Goal: Transaction & Acquisition: Purchase product/service

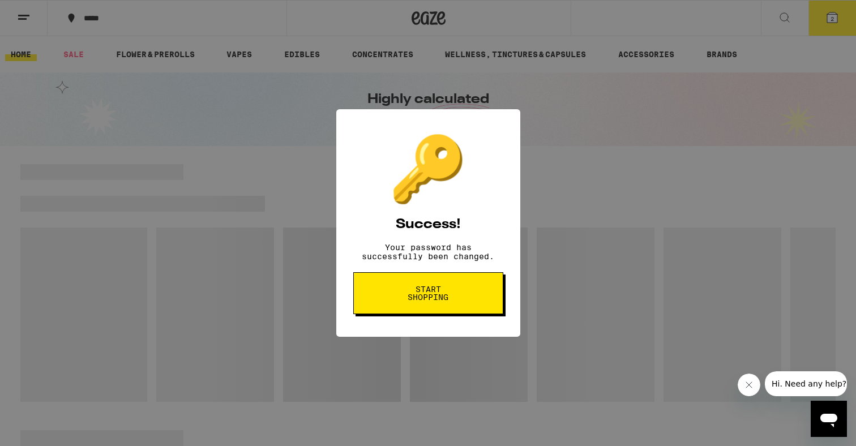
click at [428, 295] on span "Start shopping" at bounding box center [428, 293] width 58 height 16
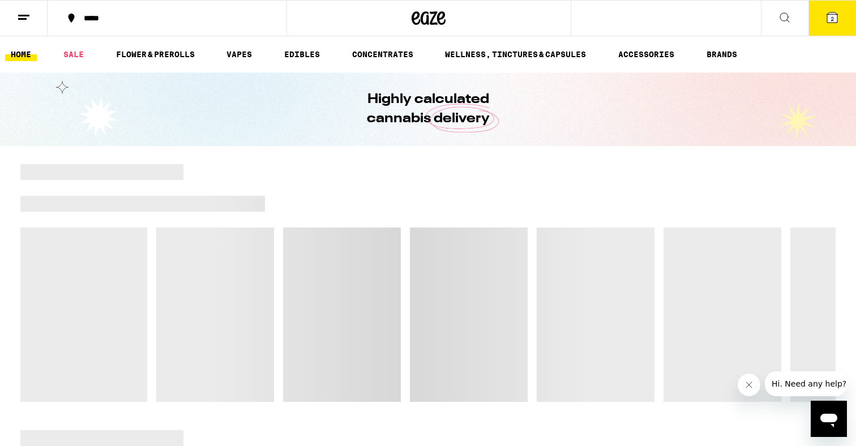
click at [831, 18] on span "2" at bounding box center [832, 18] width 3 height 7
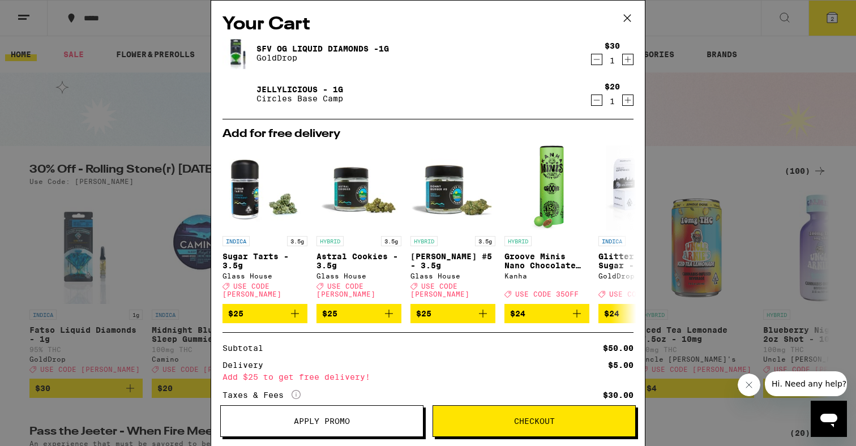
click at [625, 59] on icon "Increment" at bounding box center [628, 60] width 10 height 14
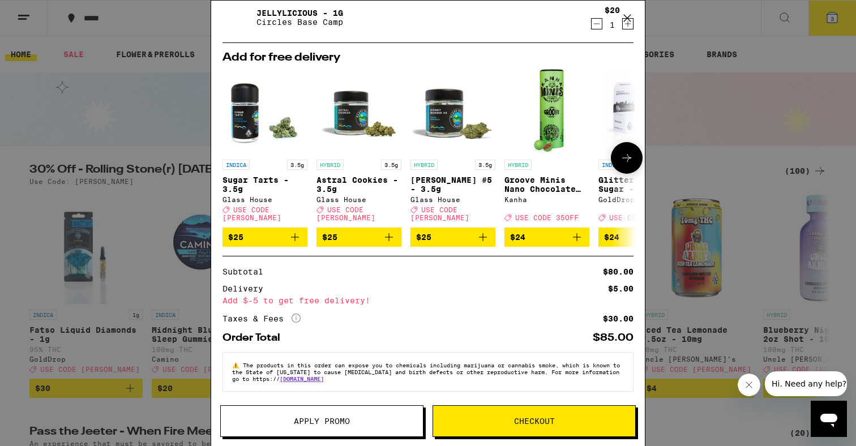
scroll to position [76, 0]
click at [302, 420] on span "Apply Promo" at bounding box center [322, 421] width 56 height 8
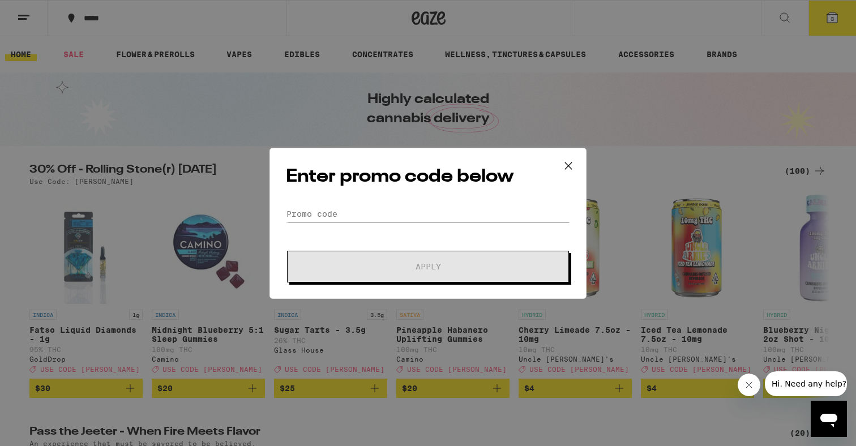
click at [373, 202] on div "Enter promo code below Promo Code Apply" at bounding box center [428, 223] width 317 height 151
click at [355, 208] on input "Promo Code" at bounding box center [428, 214] width 284 height 17
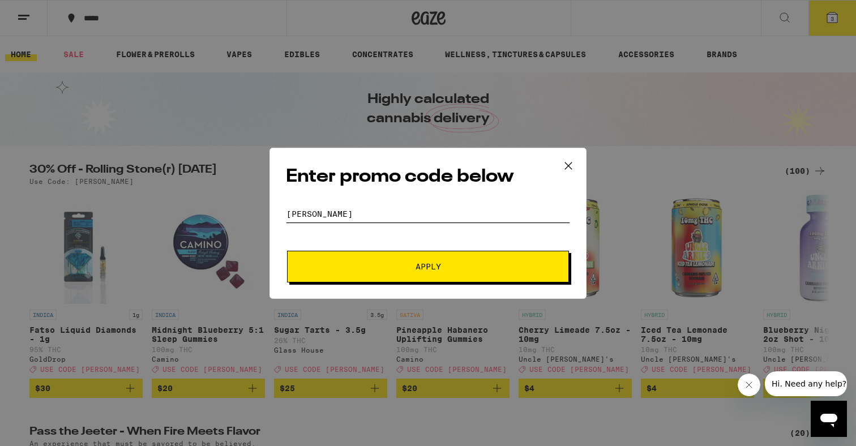
type input "[PERSON_NAME]"
click at [366, 261] on button "Apply" at bounding box center [428, 267] width 282 height 32
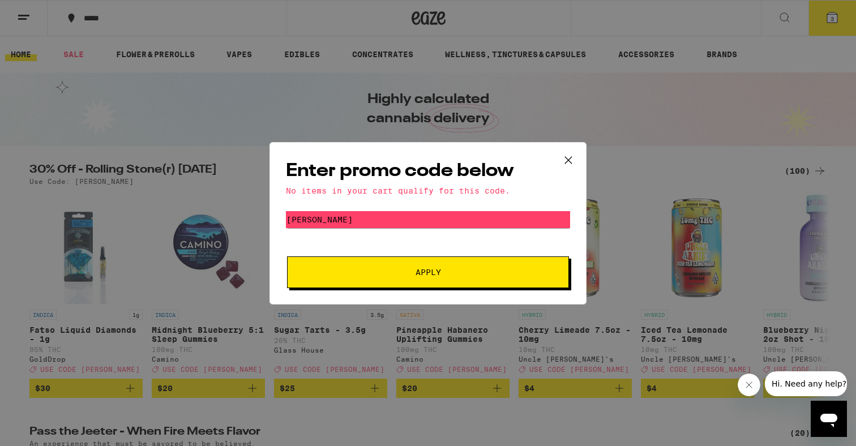
click at [569, 156] on icon at bounding box center [568, 160] width 17 height 17
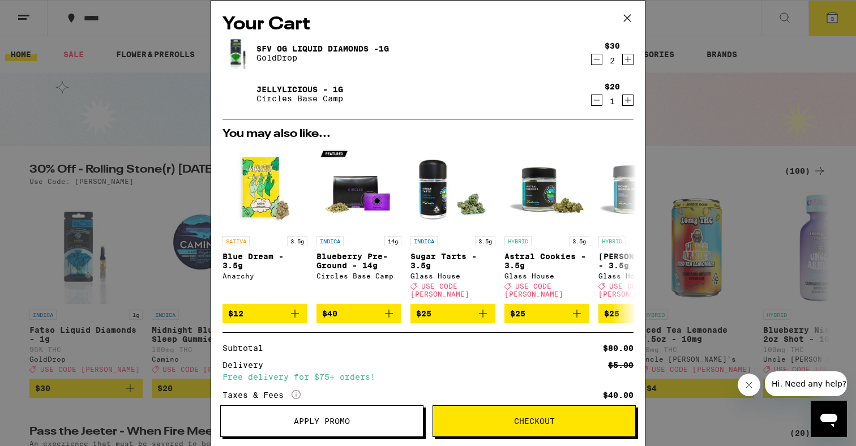
click at [597, 59] on icon "Decrement" at bounding box center [597, 60] width 10 height 14
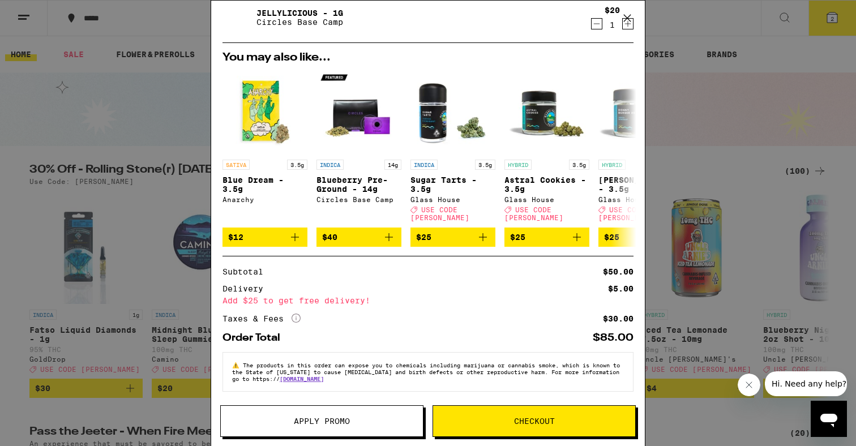
scroll to position [76, 0]
click at [296, 314] on icon "More Info" at bounding box center [296, 318] width 9 height 9
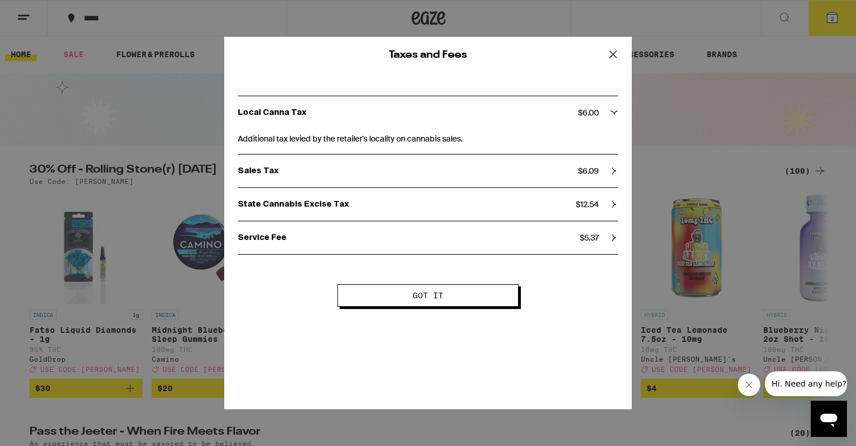
click at [387, 299] on span "Got it" at bounding box center [427, 296] width 89 height 8
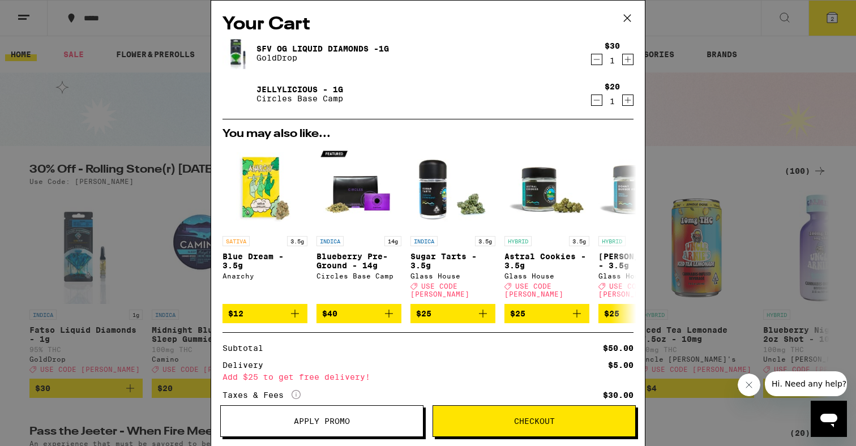
scroll to position [0, 0]
click at [630, 14] on icon at bounding box center [627, 18] width 17 height 17
